Goal: Transaction & Acquisition: Purchase product/service

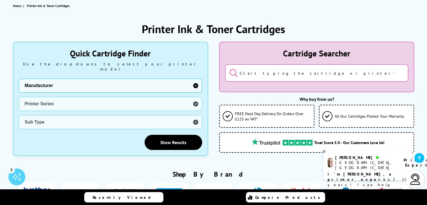
scroll to position [75, 0]
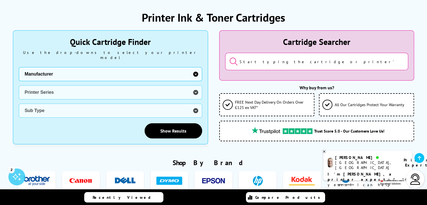
click at [194, 68] on select "Manufacturer Brother Canon Cubify Dell Dymo Epson HP Kodak Konica Minolta Kyoce…" at bounding box center [110, 74] width 183 height 14
select select "13815"
click at [19, 67] on select "Manufacturer Brother Canon Cubify Dell Dymo Epson HP Kodak Konica Minolta Kyoce…" at bounding box center [110, 74] width 183 height 14
click at [195, 88] on select "Printer Series B Series C Series Colorqube Colour MFP DocuPrint Phaser Versalin…" at bounding box center [110, 92] width 183 height 14
select select "38179"
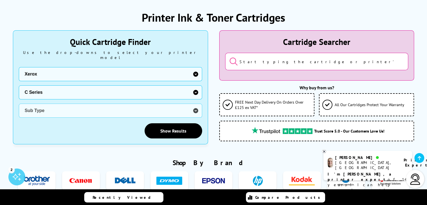
click at [19, 85] on select "Printer Series B Series C Series Colorqube Colour MFP DocuPrint Phaser Versalin…" at bounding box center [110, 92] width 183 height 14
click at [194, 105] on select "Sub Type Xerox C230 Xerox C235 Xerox C310 Xerox C315 Xerox C320 Xerox C325 Xero…" at bounding box center [110, 111] width 183 height 14
select select "39388"
click at [19, 104] on select "Sub Type Xerox C230 Xerox C235 Xerox C310 Xerox C315 Xerox C320 Xerox C325 Xero…" at bounding box center [110, 111] width 183 height 14
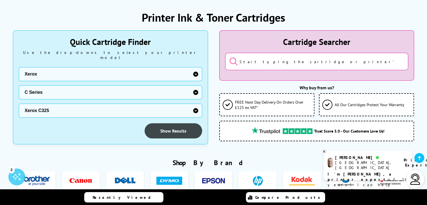
click at [172, 126] on link "Show Results" at bounding box center [174, 130] width 58 height 15
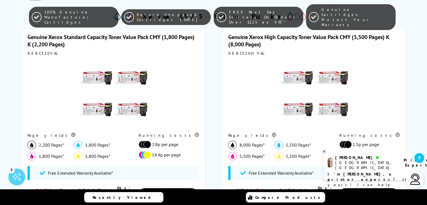
scroll to position [146, 0]
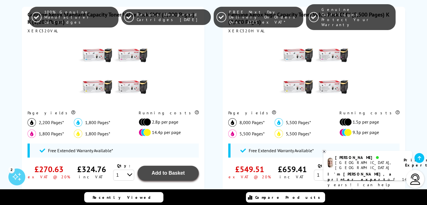
click at [164, 174] on span "Add to Basket" at bounding box center [168, 173] width 33 height 6
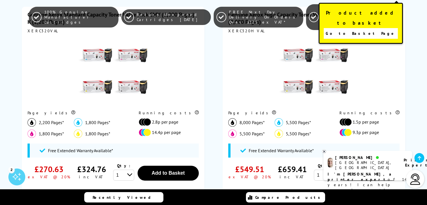
click at [351, 29] on span "Go to Basket Page" at bounding box center [361, 33] width 70 height 8
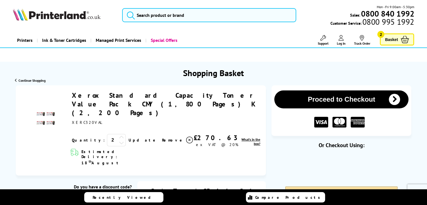
click at [391, 36] on span "Basket" at bounding box center [391, 40] width 13 height 8
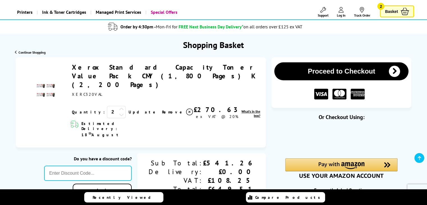
scroll to position [30, 0]
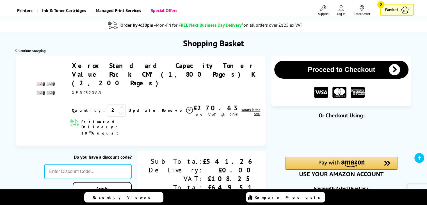
click at [406, 8] on icon at bounding box center [405, 10] width 8 height 8
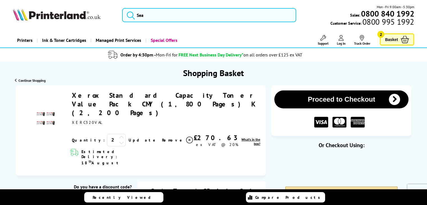
click at [393, 97] on icon "submit" at bounding box center [394, 99] width 11 height 11
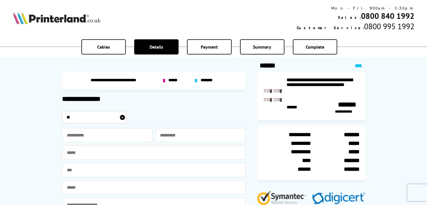
click at [355, 66] on link "****" at bounding box center [358, 65] width 7 height 4
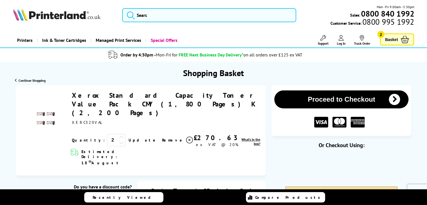
click at [119, 140] on icon at bounding box center [121, 142] width 5 height 5
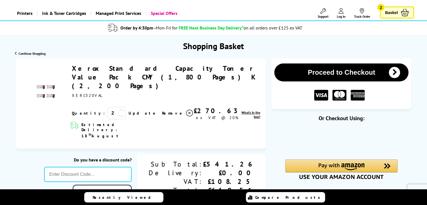
scroll to position [22, 0]
